Goal: Navigation & Orientation: Find specific page/section

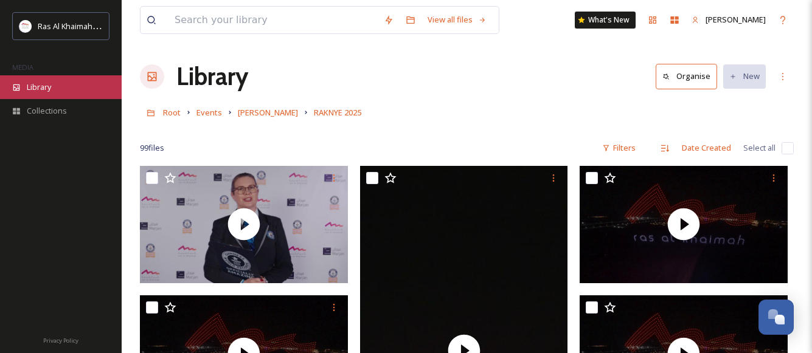
click at [36, 83] on span "Library" at bounding box center [39, 87] width 24 height 12
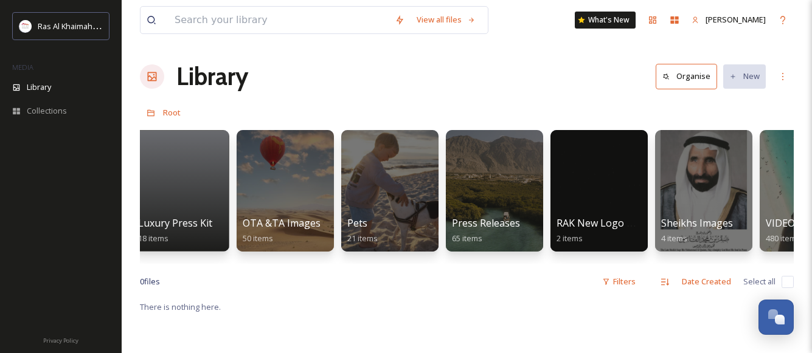
scroll to position [0, 2380]
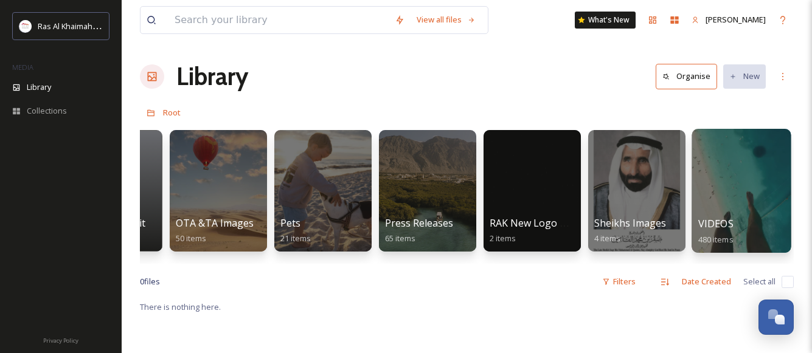
click at [754, 226] on div "VIDEOS 480 items" at bounding box center [741, 231] width 87 height 30
click at [714, 221] on span "VIDEOS" at bounding box center [715, 223] width 35 height 13
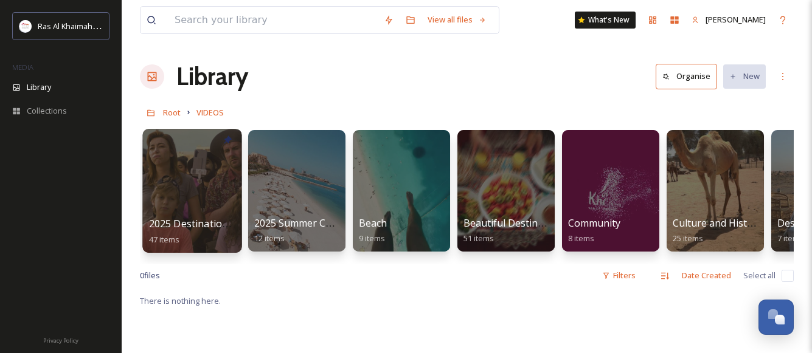
click at [208, 207] on div at bounding box center [191, 191] width 99 height 124
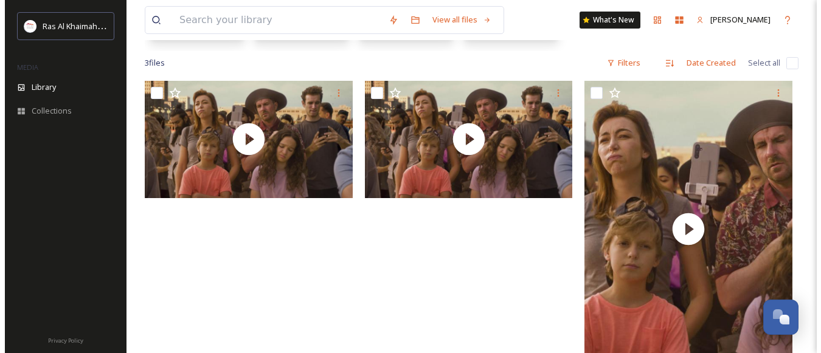
scroll to position [210, 0]
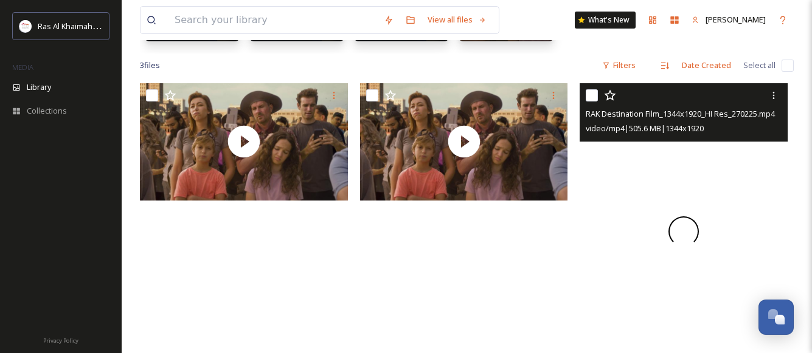
click at [676, 230] on span at bounding box center [683, 231] width 30 height 30
